Goal: Information Seeking & Learning: Learn about a topic

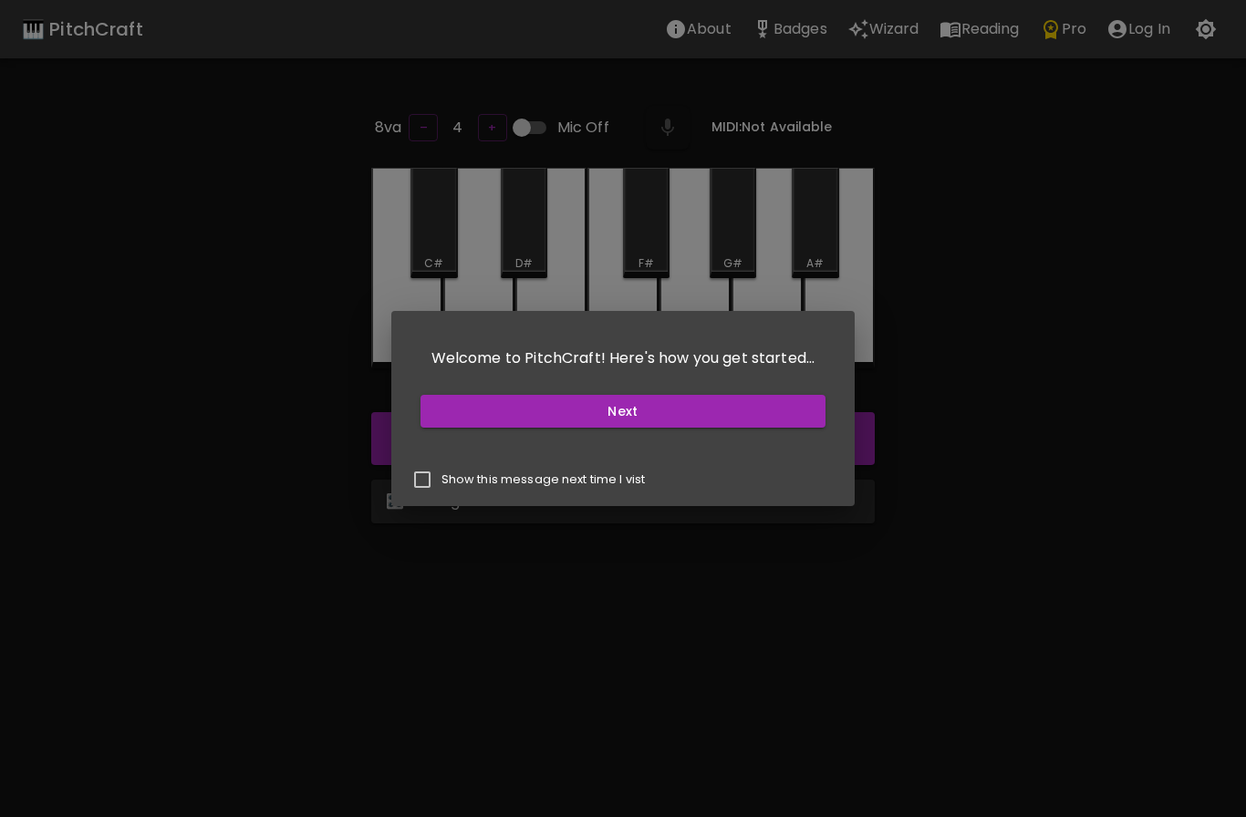
click at [411, 498] on input "Show this message next time I vist" at bounding box center [422, 480] width 38 height 38
checkbox input "true"
click at [644, 415] on button "Next" at bounding box center [624, 412] width 406 height 34
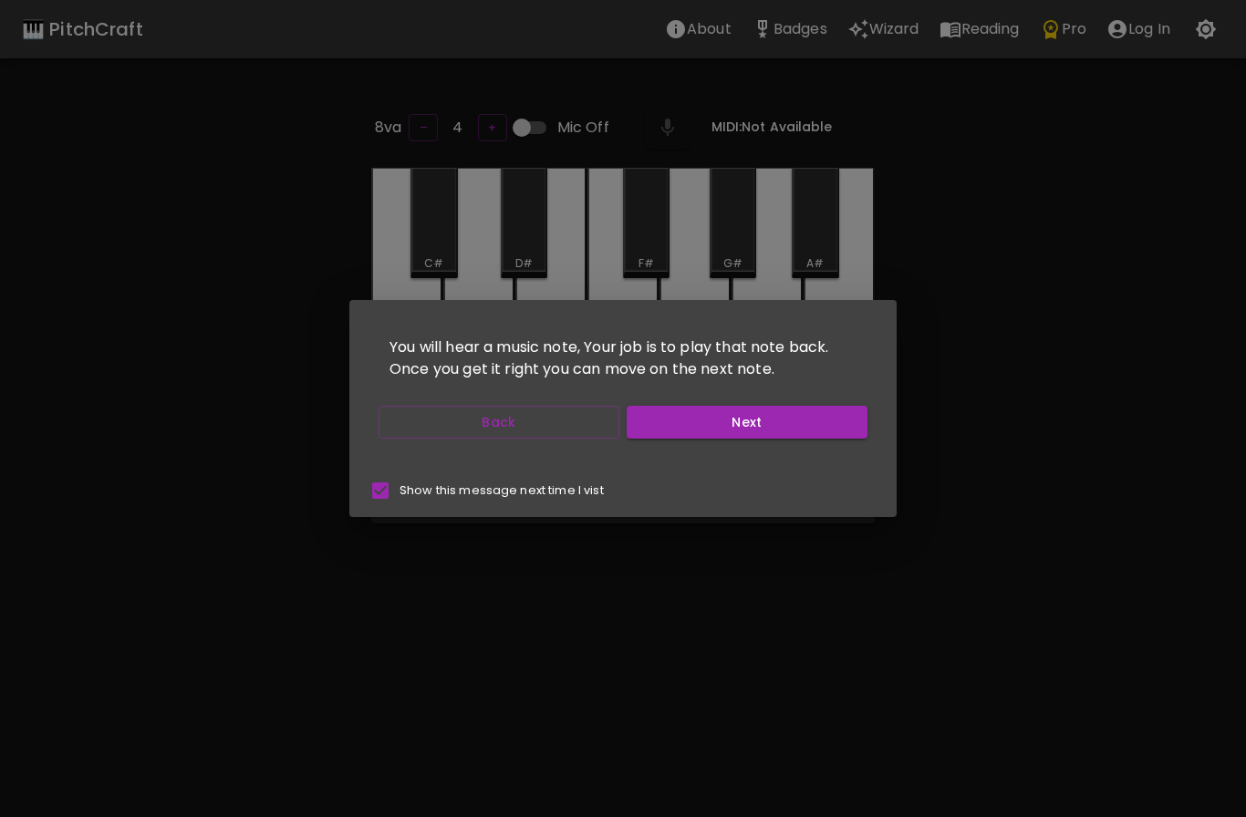
click at [759, 414] on button "Next" at bounding box center [747, 423] width 241 height 34
click at [759, 420] on button "Next" at bounding box center [747, 423] width 241 height 34
click at [769, 431] on button "Next" at bounding box center [747, 423] width 241 height 34
click at [777, 425] on button "Start Playing" at bounding box center [747, 423] width 241 height 34
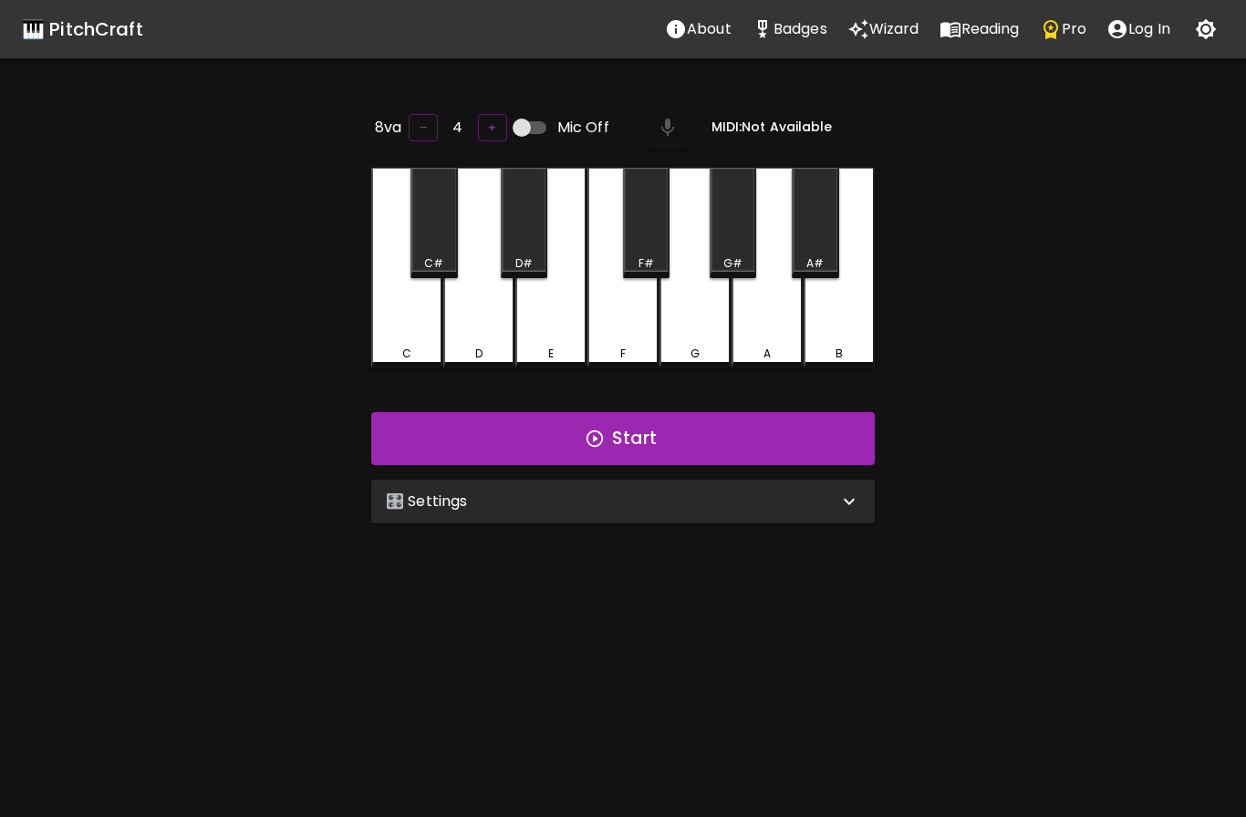
click at [971, 28] on p "Reading" at bounding box center [990, 29] width 58 height 22
